Goal: Register for event/course

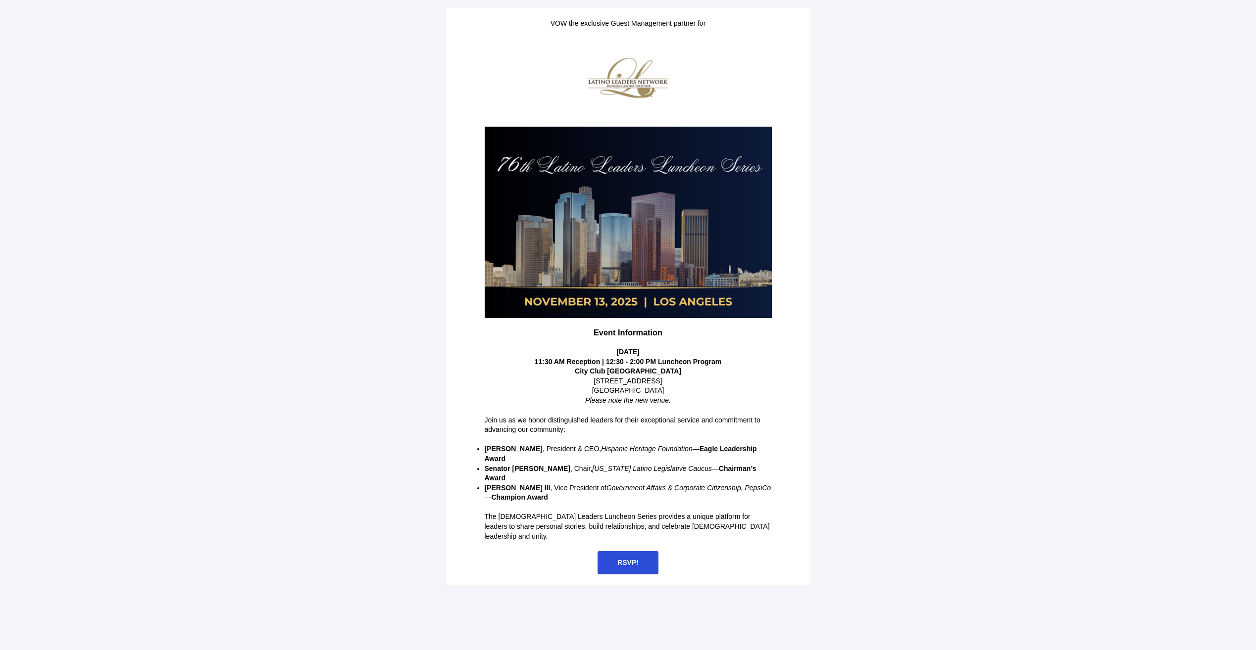
click at [642, 551] on span "RSVP!" at bounding box center [628, 562] width 61 height 23
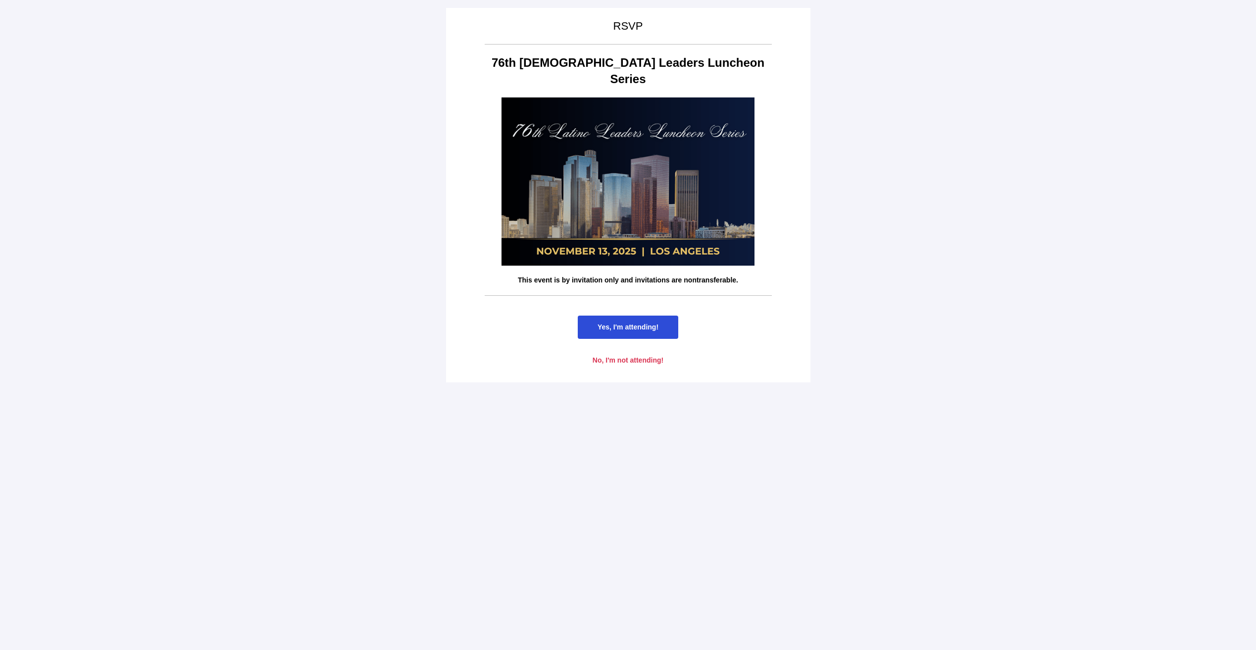
click at [636, 323] on span "Yes, I'm attending!" at bounding box center [628, 327] width 61 height 8
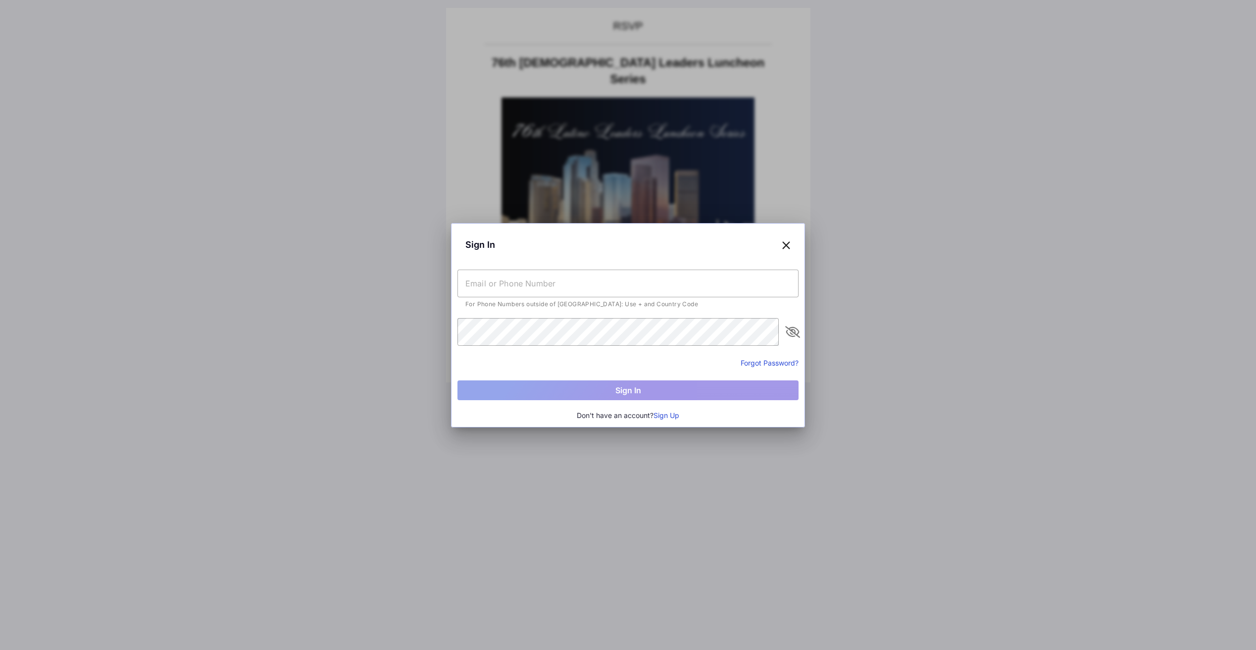
click at [501, 283] on input "text" at bounding box center [627, 284] width 341 height 28
type input "[PERSON_NAME][EMAIL_ADDRESS][DOMAIN_NAME]"
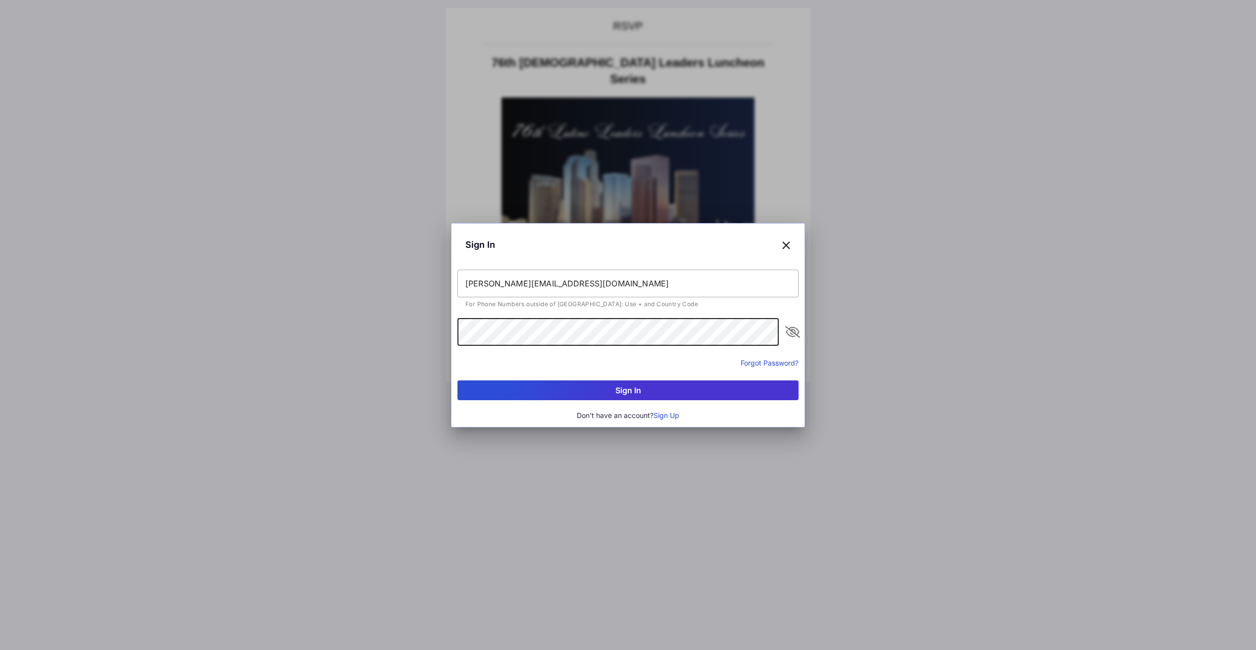
click at [457, 381] on button "Sign In" at bounding box center [627, 391] width 341 height 20
click at [793, 335] on icon "appended action" at bounding box center [793, 332] width 12 height 12
click at [457, 381] on button "Sign In" at bounding box center [627, 391] width 341 height 20
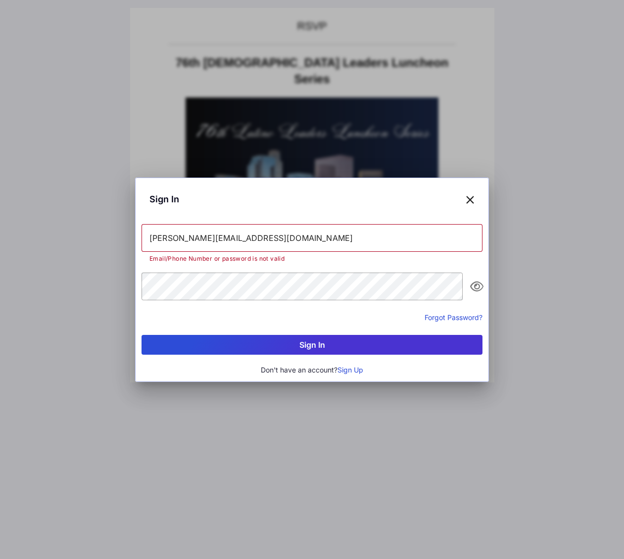
click at [455, 314] on button "Forgot Password?" at bounding box center [454, 317] width 58 height 10
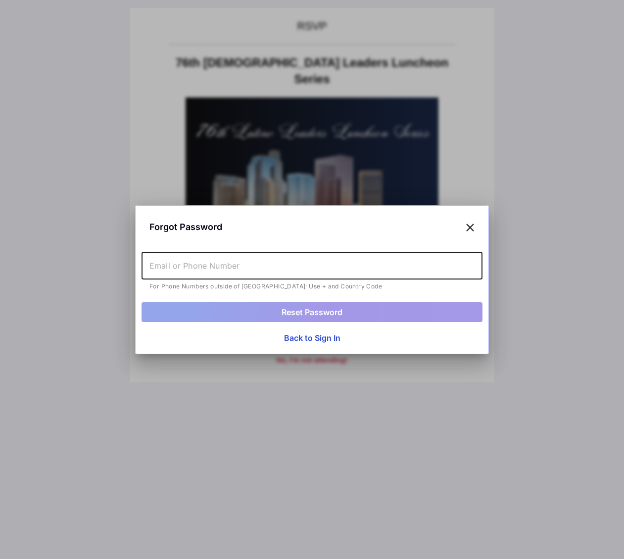
click at [236, 269] on input "text" at bounding box center [312, 266] width 341 height 28
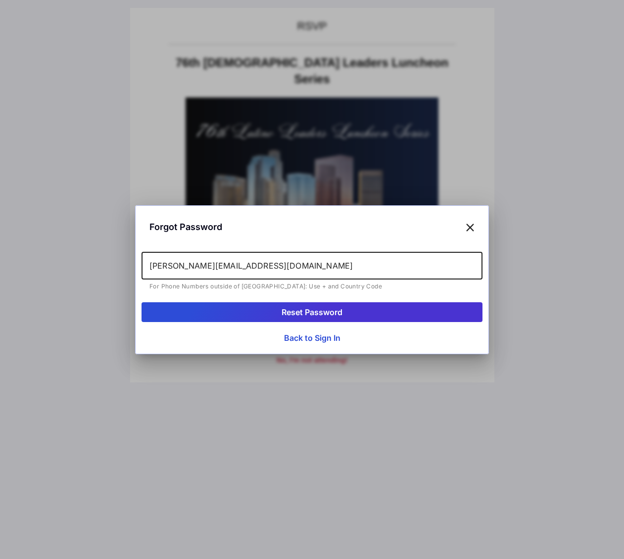
type input "[PERSON_NAME][EMAIL_ADDRESS][DOMAIN_NAME]"
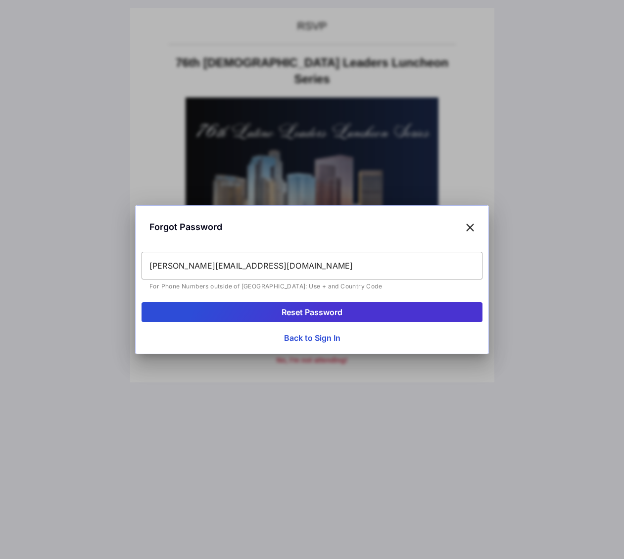
click at [419, 320] on button "Reset Password" at bounding box center [312, 312] width 341 height 20
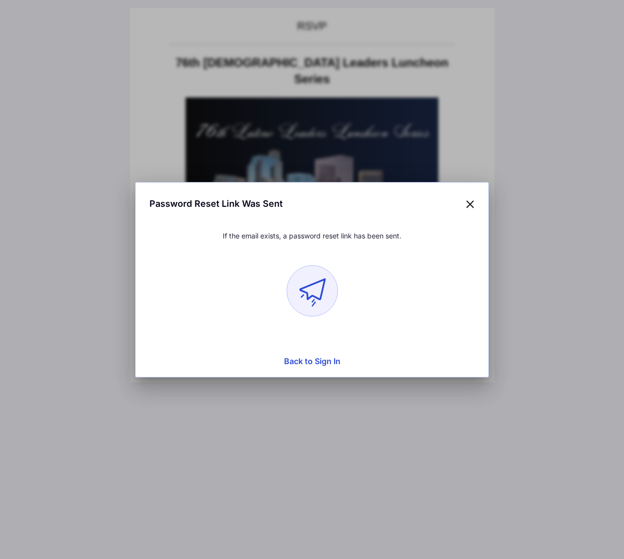
click at [472, 203] on icon at bounding box center [470, 204] width 9 height 14
